Goal: Information Seeking & Learning: Learn about a topic

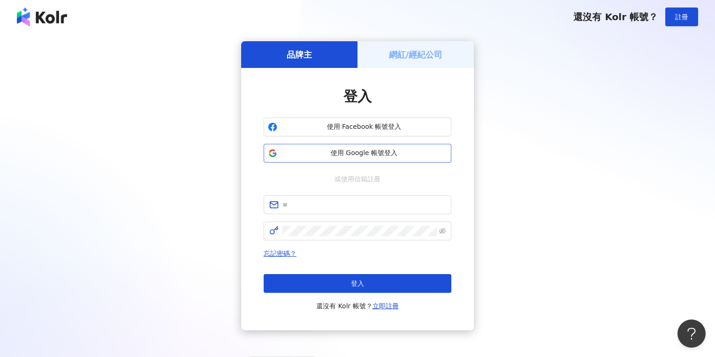
click at [362, 151] on span "使用 Google 帳號登入" at bounding box center [364, 153] width 166 height 9
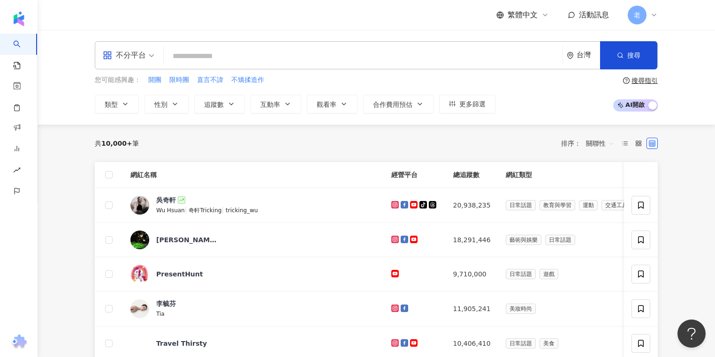
click at [366, 50] on input "search" at bounding box center [362, 56] width 391 height 18
drag, startPoint x: 344, startPoint y: 41, endPoint x: 339, endPoint y: 39, distance: 5.0
click at [341, 41] on div "不分平台 台灣 搜尋" at bounding box center [376, 55] width 563 height 28
